Goal: Task Accomplishment & Management: Manage account settings

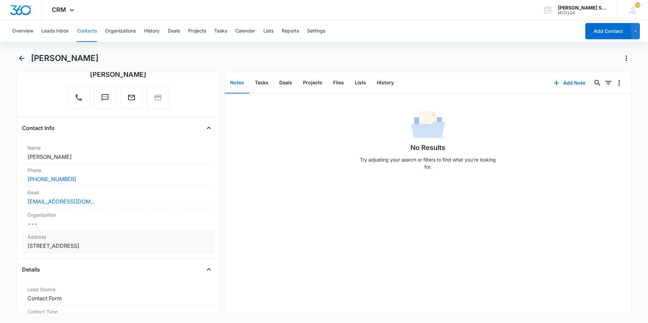
scroll to position [68, 0]
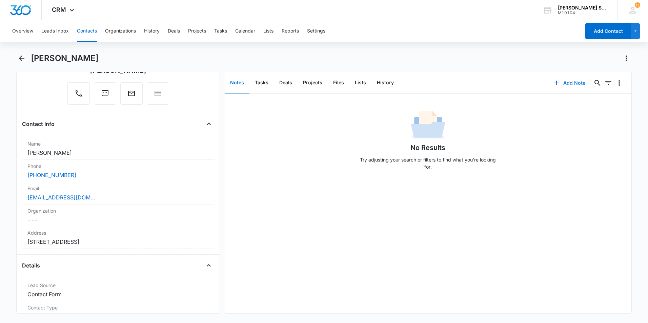
click at [571, 84] on button "Add Note" at bounding box center [569, 83] width 45 height 16
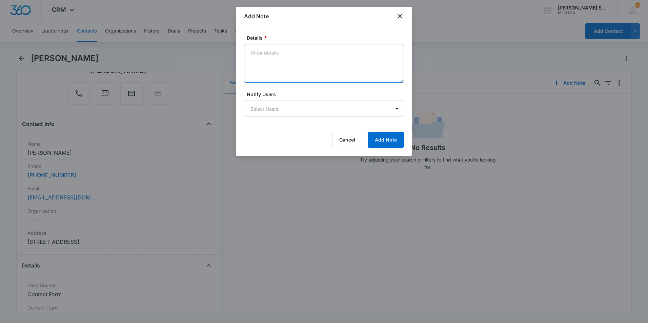
click at [275, 51] on textarea "Details *" at bounding box center [324, 63] width 160 height 39
type textarea "vb2 $89 per ttd mr not sure about this year not in any hurry"
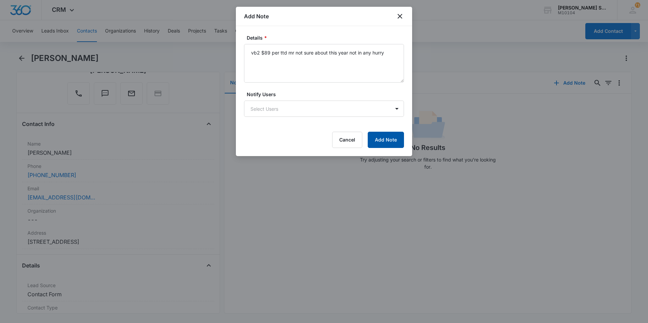
click at [384, 142] on button "Add Note" at bounding box center [386, 140] width 36 height 16
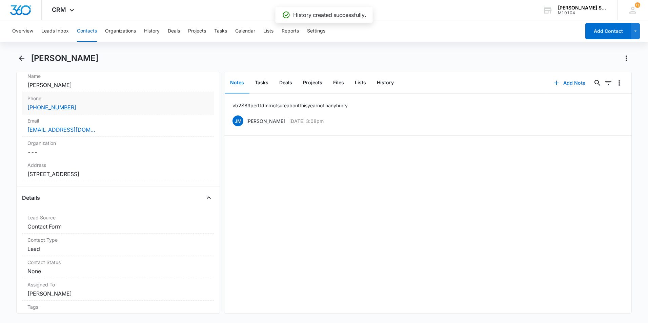
scroll to position [170, 0]
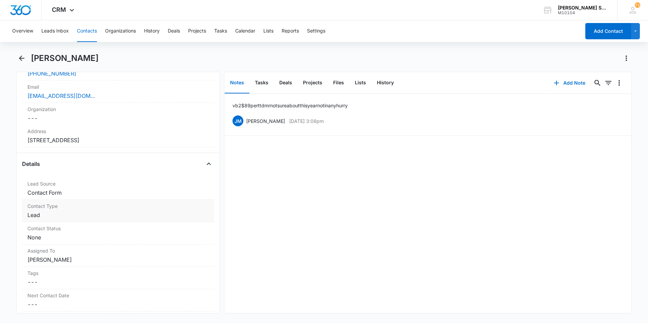
click at [133, 214] on dd "Cancel Save Changes Lead" at bounding box center [117, 215] width 181 height 8
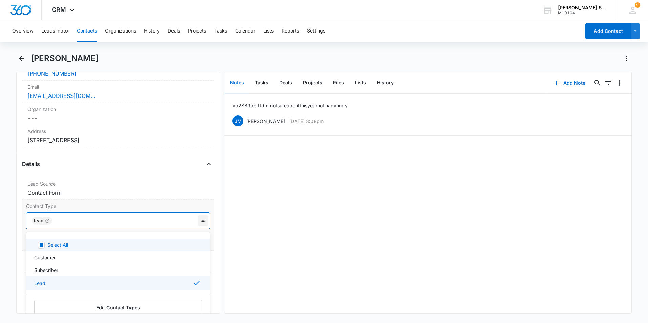
click at [198, 220] on div at bounding box center [203, 221] width 11 height 11
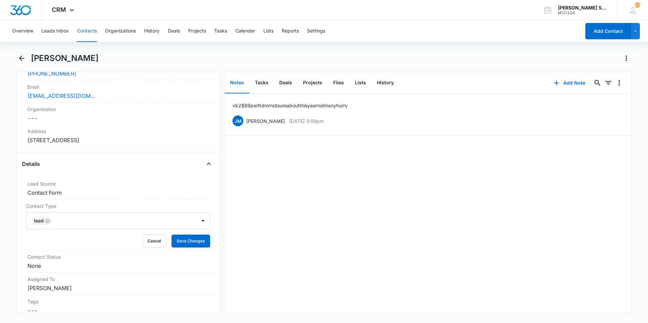
click at [249, 239] on div "vb2 $89 per ttd mr not sure about this year not in any hurry [PERSON_NAME] [DAT…" at bounding box center [427, 204] width 407 height 220
click at [178, 240] on button "Save Changes" at bounding box center [191, 241] width 39 height 13
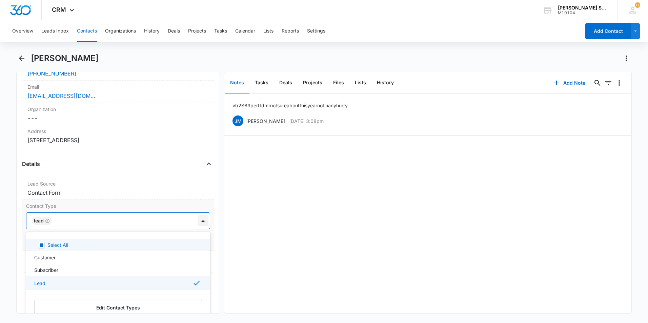
click at [198, 220] on div at bounding box center [203, 221] width 11 height 11
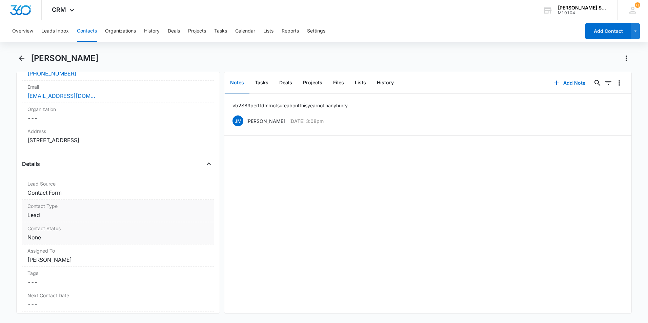
click at [122, 234] on dd "Cancel Save Changes None" at bounding box center [117, 238] width 181 height 8
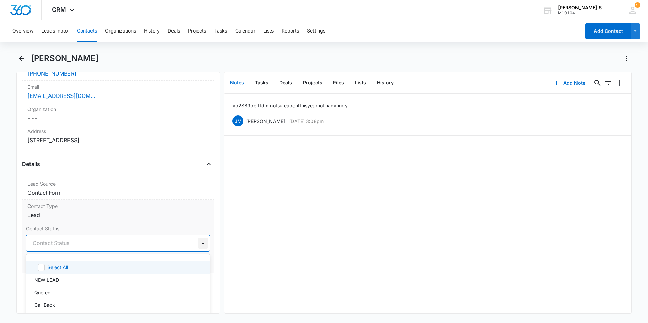
click at [200, 244] on div at bounding box center [203, 243] width 11 height 11
click at [56, 270] on div "Call Back" at bounding box center [117, 271] width 166 height 7
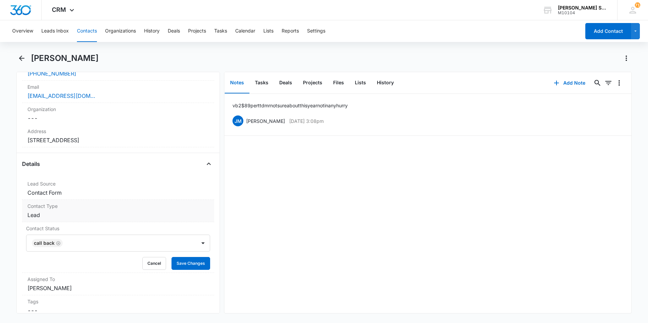
click at [280, 244] on div "vb2 $89 per ttd mr not sure about this year not in any hurry [PERSON_NAME] [DAT…" at bounding box center [427, 204] width 407 height 220
click at [192, 263] on button "Save Changes" at bounding box center [191, 263] width 39 height 13
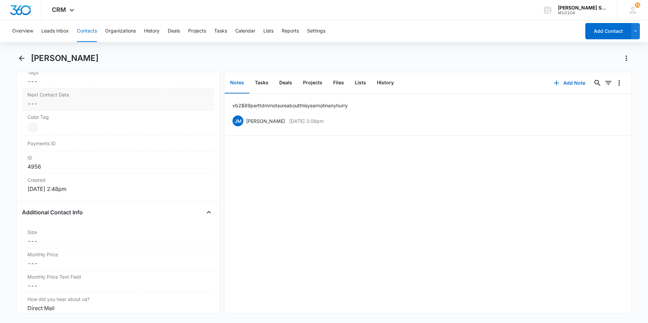
scroll to position [373, 0]
click at [95, 238] on dd "Cancel Save Changes ---" at bounding box center [117, 239] width 181 height 8
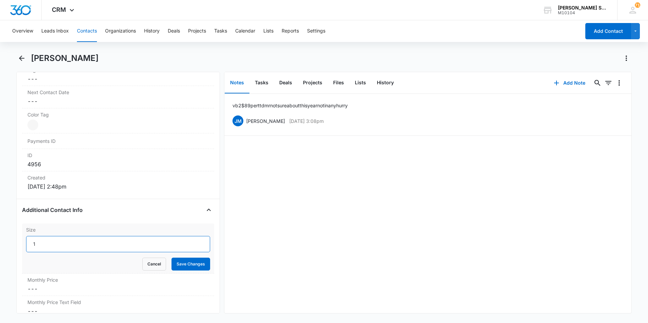
click at [196, 241] on input "1" at bounding box center [118, 244] width 184 height 16
click at [196, 241] on input "2" at bounding box center [118, 244] width 184 height 16
click at [196, 241] on input "3" at bounding box center [118, 244] width 184 height 16
click at [196, 241] on input "4" at bounding box center [118, 244] width 184 height 16
click at [196, 241] on input "5" at bounding box center [118, 244] width 184 height 16
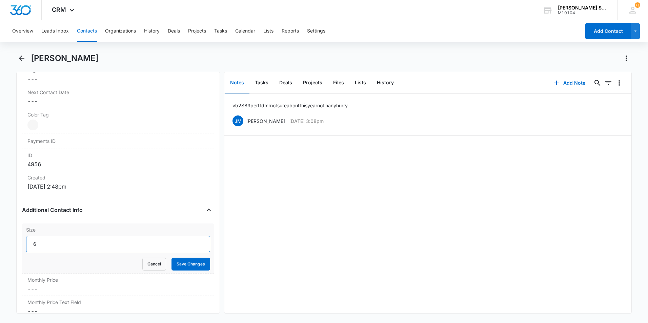
click at [196, 241] on input "6" at bounding box center [118, 244] width 184 height 16
click at [196, 241] on input "7" at bounding box center [118, 244] width 184 height 16
click at [196, 241] on input "8" at bounding box center [118, 244] width 184 height 16
click at [196, 241] on input "9" at bounding box center [118, 244] width 184 height 16
type input "10"
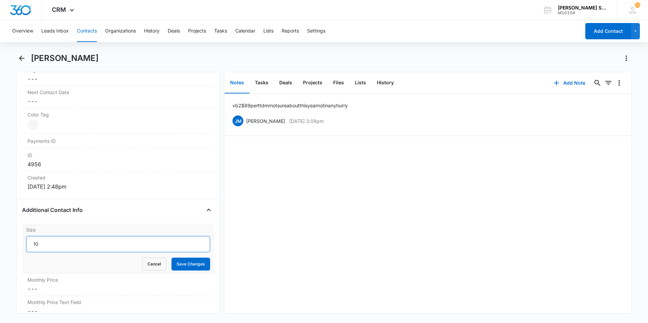
click at [196, 241] on input "10" at bounding box center [118, 244] width 184 height 16
click at [187, 262] on button "Save Changes" at bounding box center [191, 264] width 39 height 13
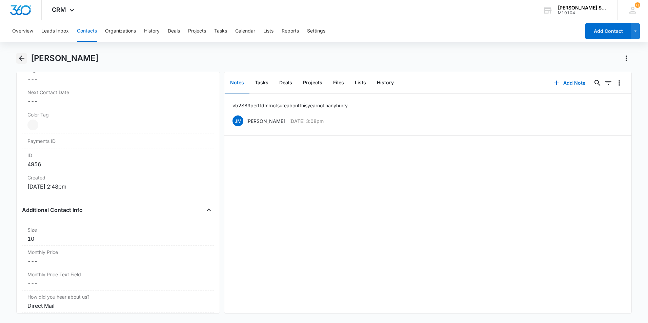
click at [23, 57] on icon "Back" at bounding box center [22, 58] width 8 height 8
click at [89, 32] on button "Contacts" at bounding box center [87, 31] width 20 height 22
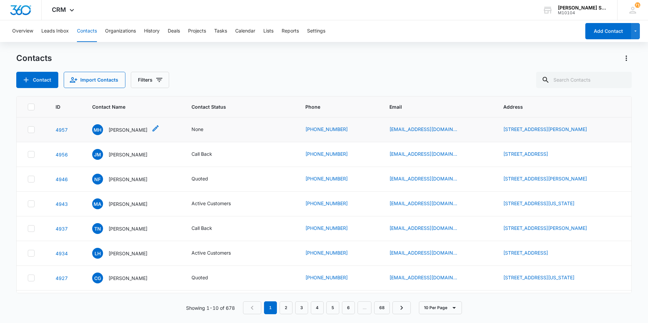
click at [136, 131] on p "[PERSON_NAME]" at bounding box center [127, 129] width 39 height 7
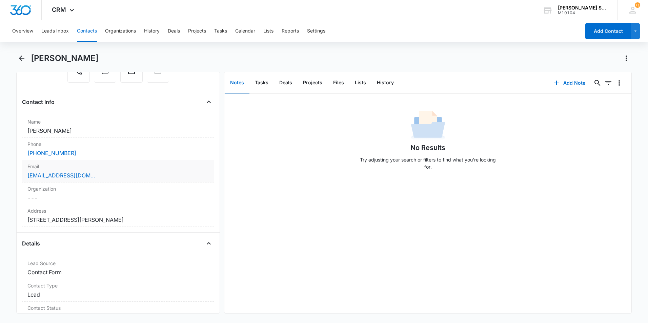
scroll to position [102, 0]
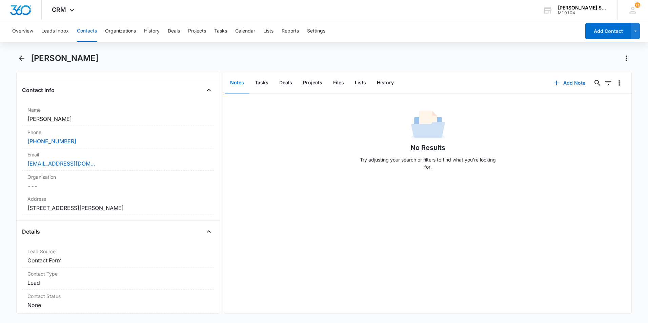
click at [578, 86] on button "Add Note" at bounding box center [569, 83] width 45 height 16
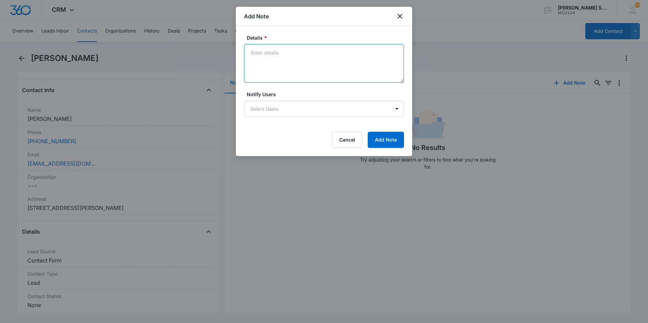
click at [258, 49] on textarea "Details *" at bounding box center [324, 63] width 160 height 39
type textarea "sold"
click at [380, 143] on button "Add Note" at bounding box center [386, 140] width 36 height 16
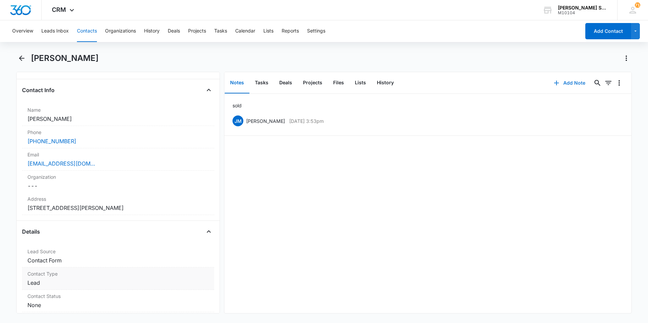
scroll to position [136, 0]
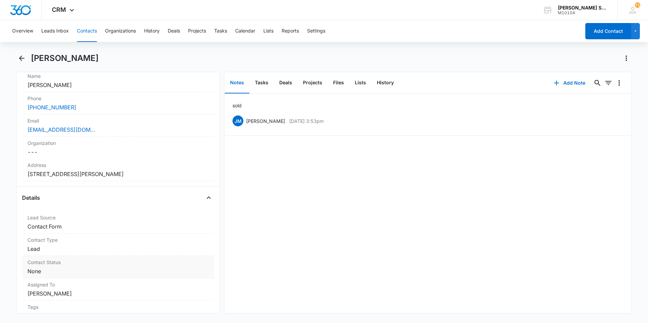
click at [118, 266] on div "Contact Status Cancel Save Changes None" at bounding box center [118, 267] width 192 height 22
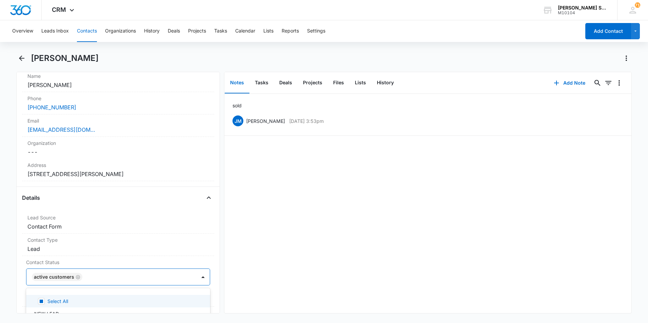
click at [164, 277] on div at bounding box center [135, 277] width 103 height 9
click at [318, 233] on div "sold [PERSON_NAME] [DATE] 3:53pm Delete Edit" at bounding box center [427, 204] width 407 height 220
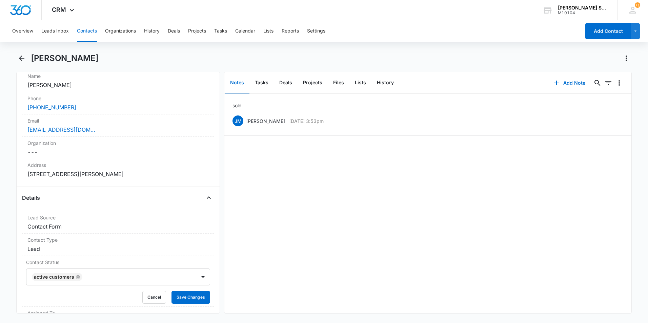
click at [316, 223] on div "sold [PERSON_NAME] [DATE] 3:53pm Delete Edit" at bounding box center [427, 204] width 407 height 220
click at [301, 223] on div "sold [PERSON_NAME] [DATE] 3:53pm Delete Edit" at bounding box center [427, 204] width 407 height 220
click at [189, 297] on button "Save Changes" at bounding box center [191, 297] width 39 height 13
